Goal: Transaction & Acquisition: Book appointment/travel/reservation

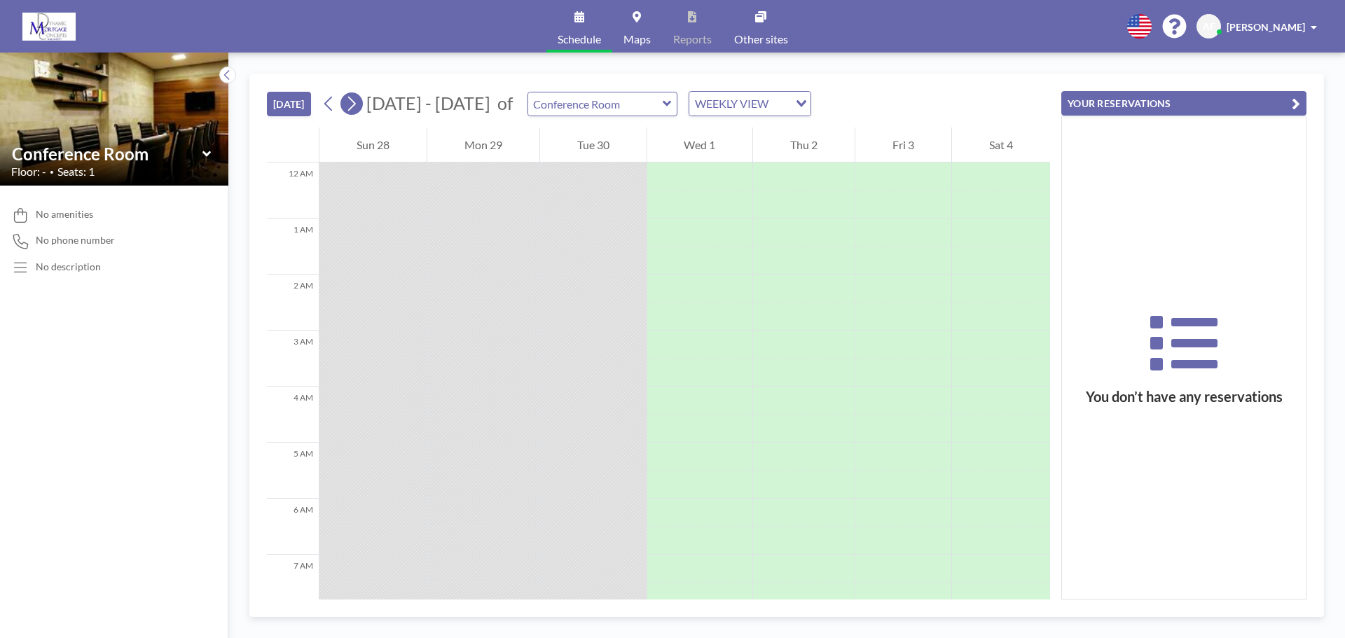
click at [355, 104] on icon at bounding box center [351, 103] width 13 height 21
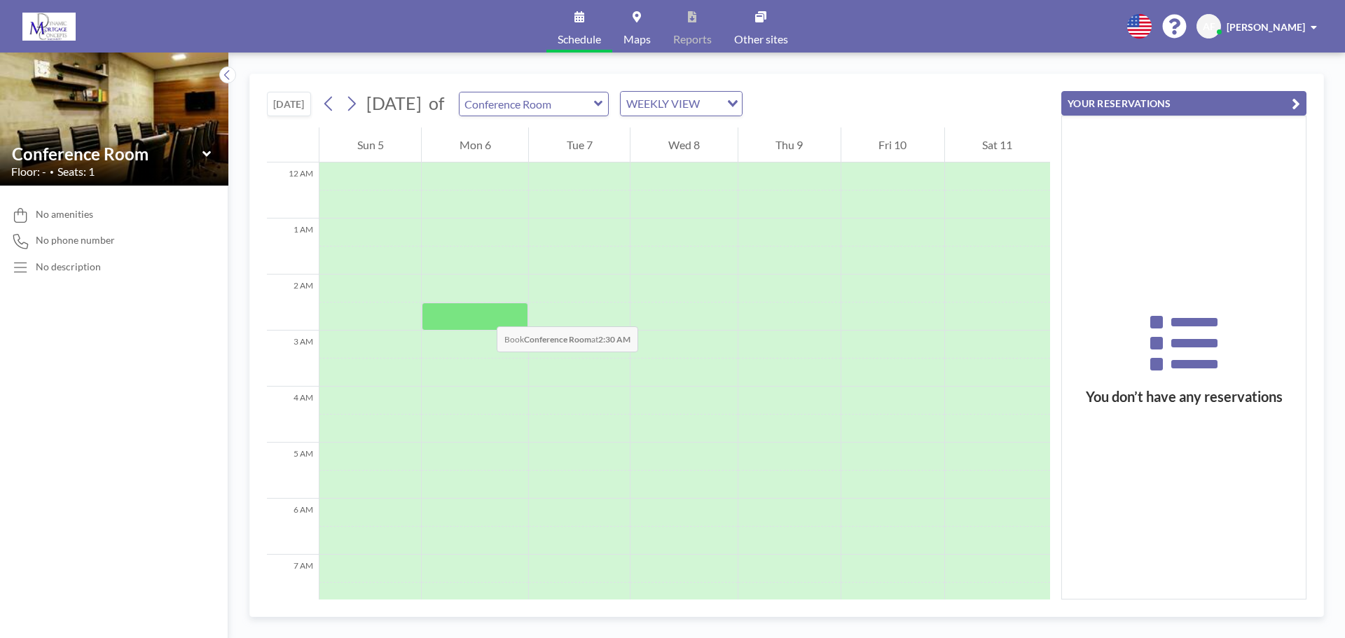
click at [483, 313] on div at bounding box center [475, 317] width 107 height 28
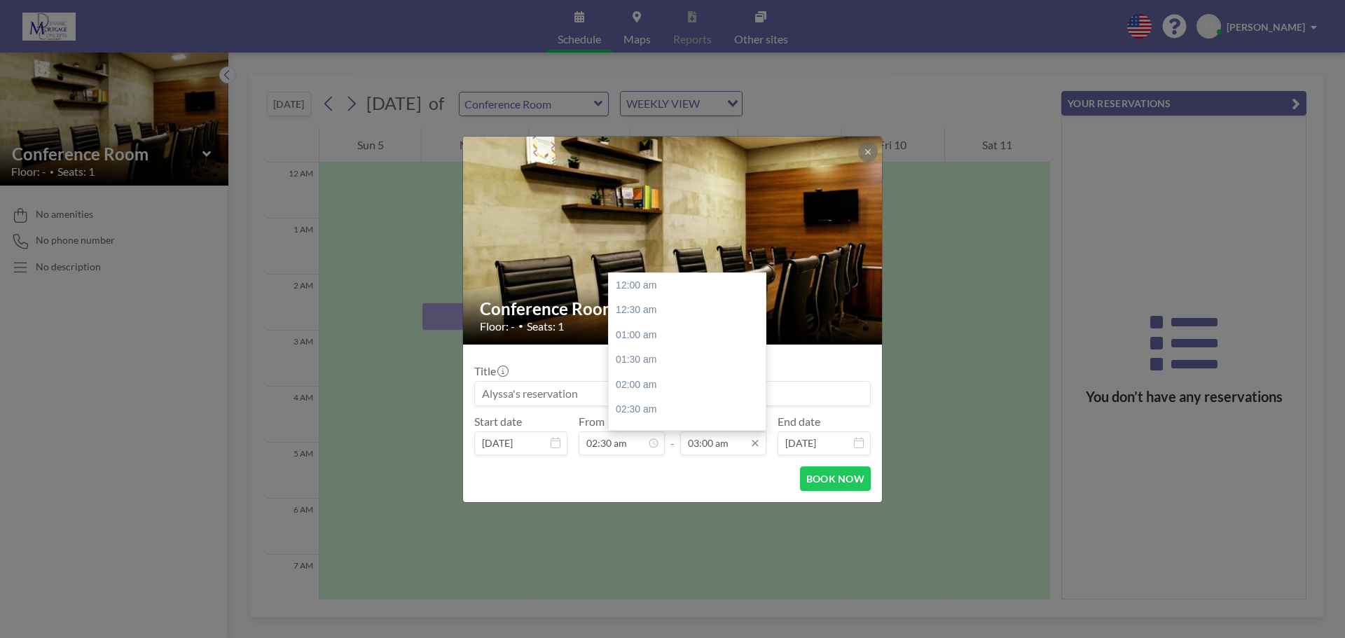
scroll to position [150, 0]
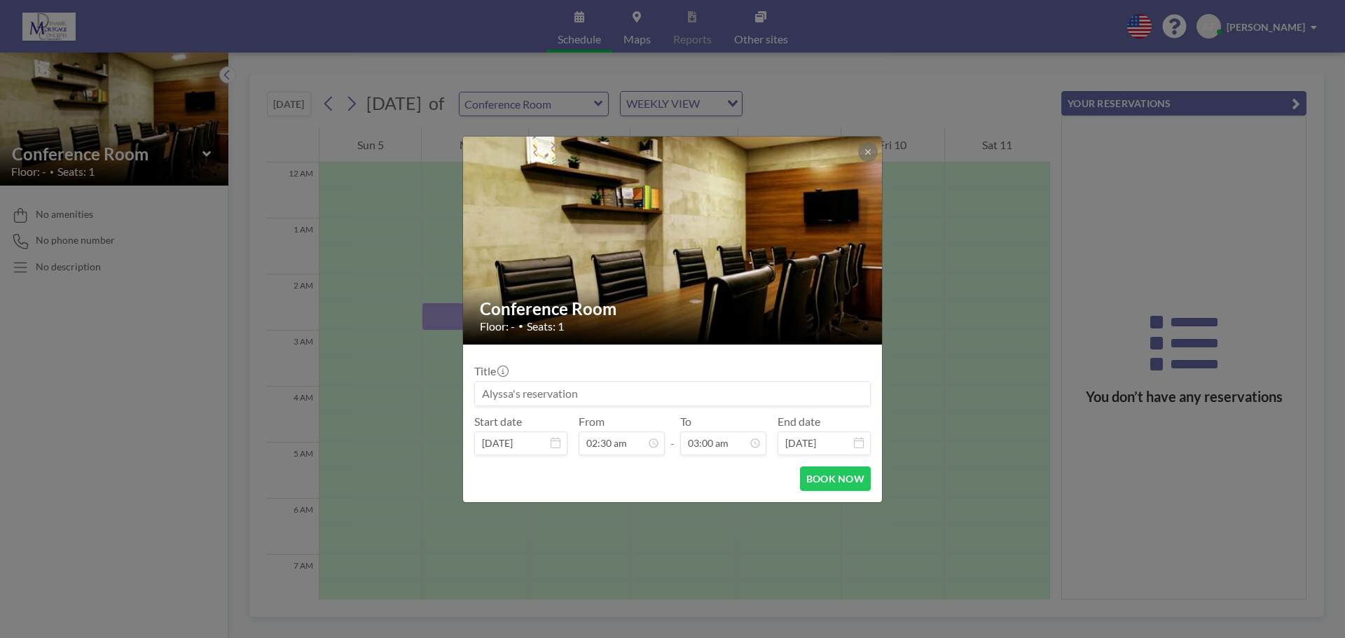
click at [413, 303] on div "Conference Room Floor: - • Seats: 1 Title Start date [DATE] From 02:30 am - To …" at bounding box center [672, 319] width 1345 height 638
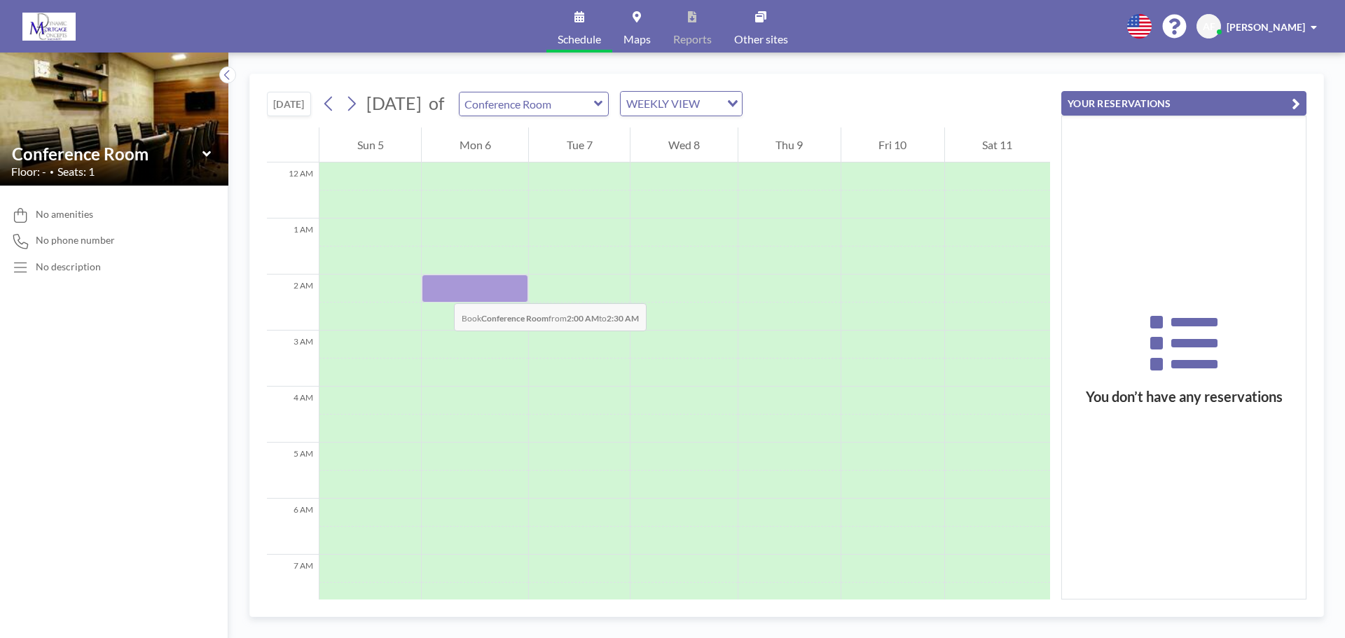
click at [440, 289] on div at bounding box center [475, 289] width 107 height 28
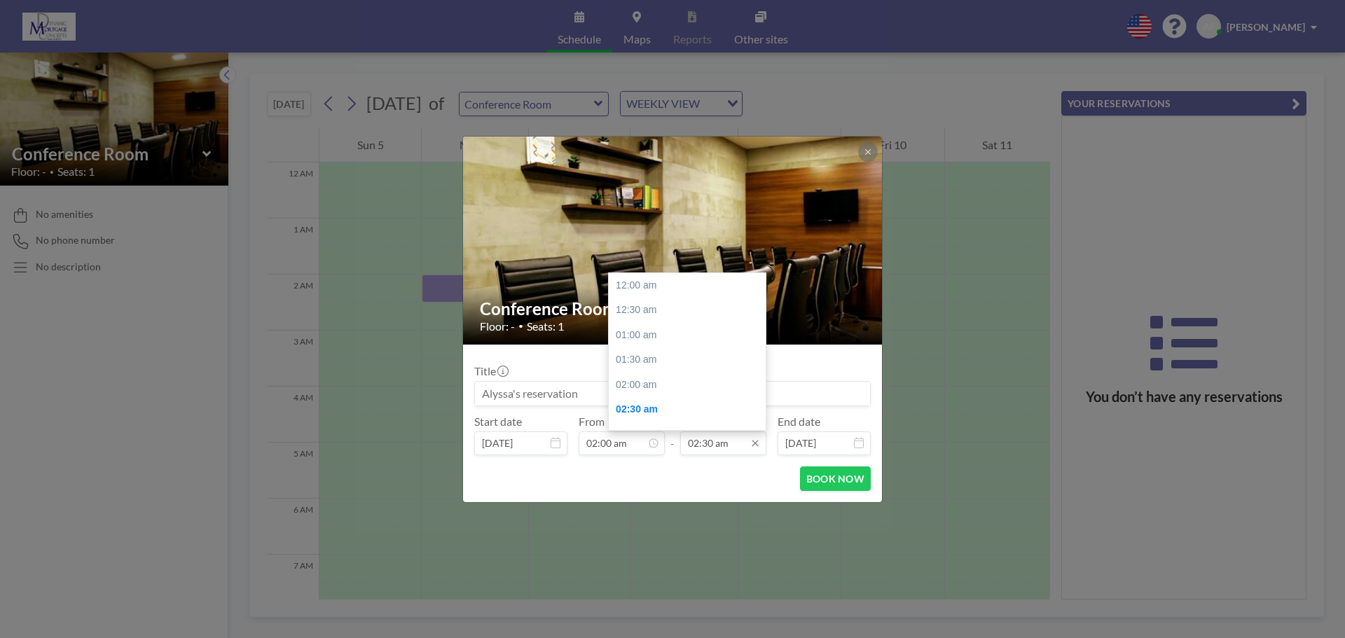
scroll to position [125, 0]
click at [642, 331] on div "03:30 am" at bounding box center [691, 335] width 164 height 25
type input "03:30 am"
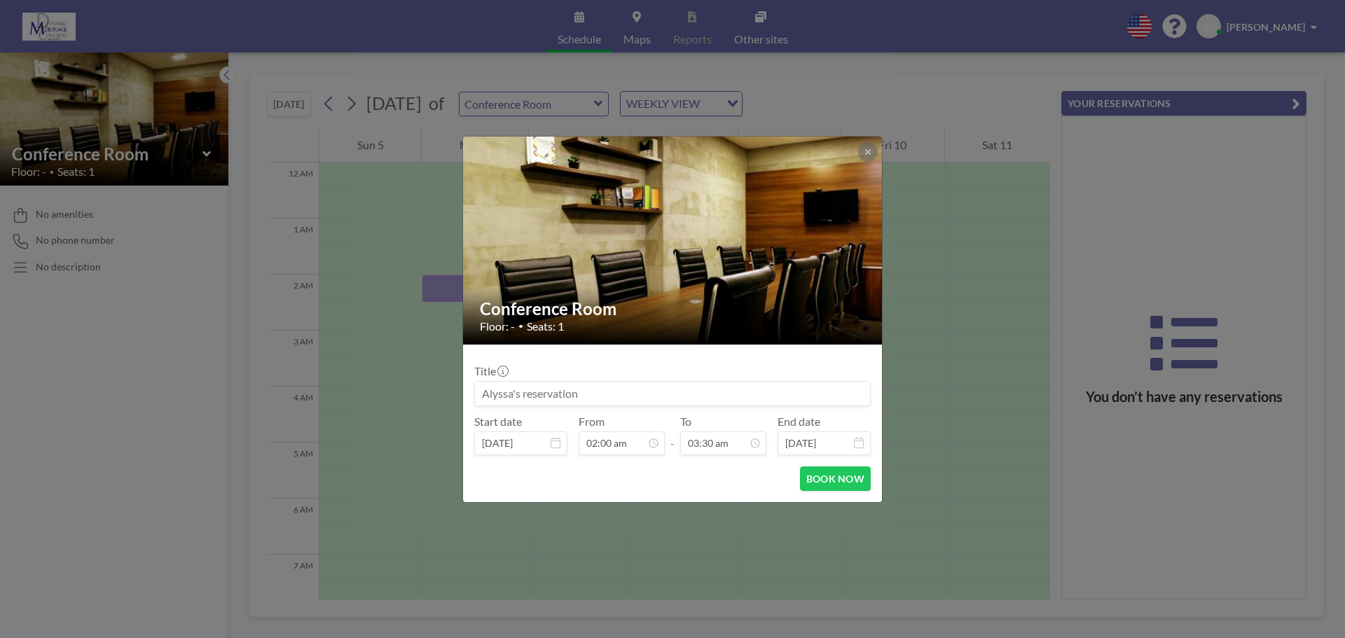
click at [613, 386] on input at bounding box center [672, 394] width 395 height 24
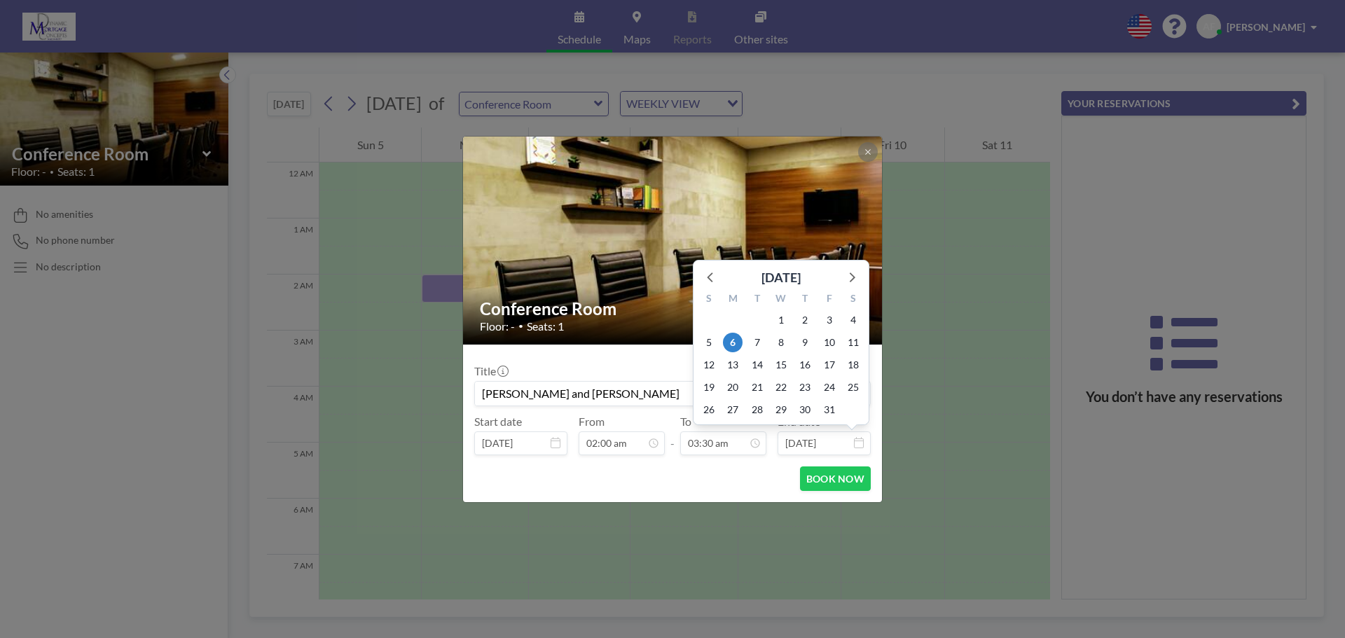
scroll to position [174, 0]
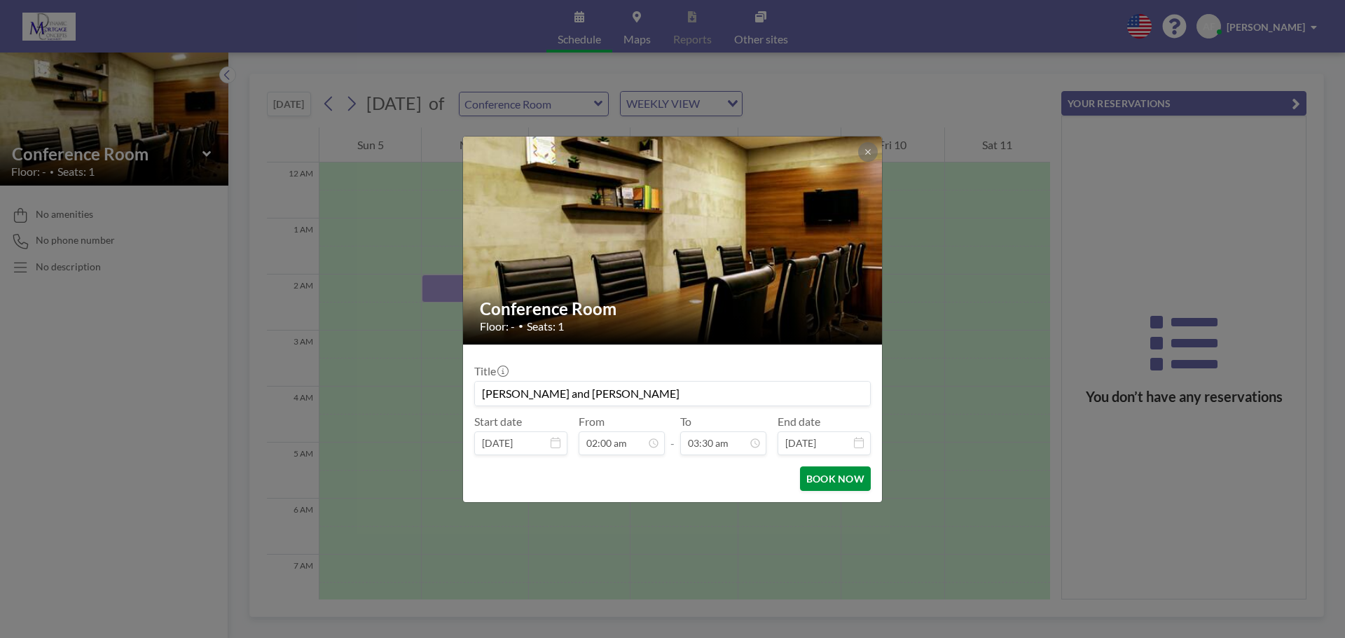
type input "[PERSON_NAME] and [PERSON_NAME]"
click at [831, 477] on button "BOOK NOW" at bounding box center [835, 479] width 71 height 25
